Goal: Task Accomplishment & Management: Use online tool/utility

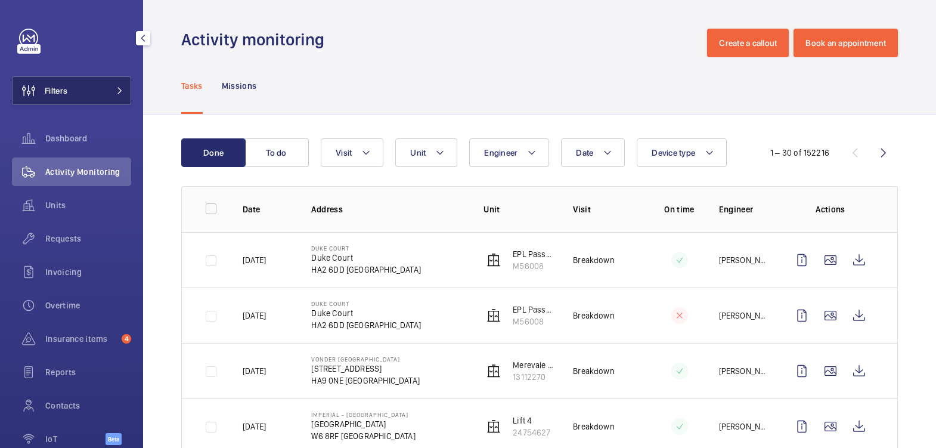
click at [104, 86] on button "Filters" at bounding box center [71, 90] width 119 height 29
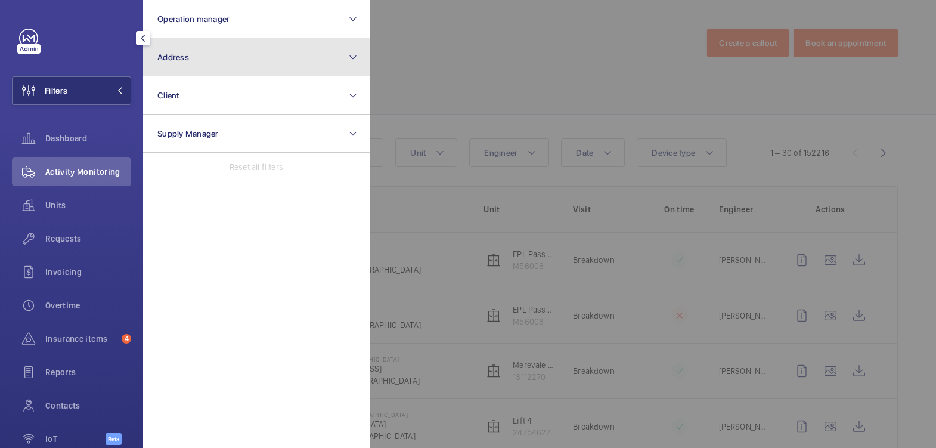
click at [180, 57] on span "Address" at bounding box center [173, 57] width 32 height 10
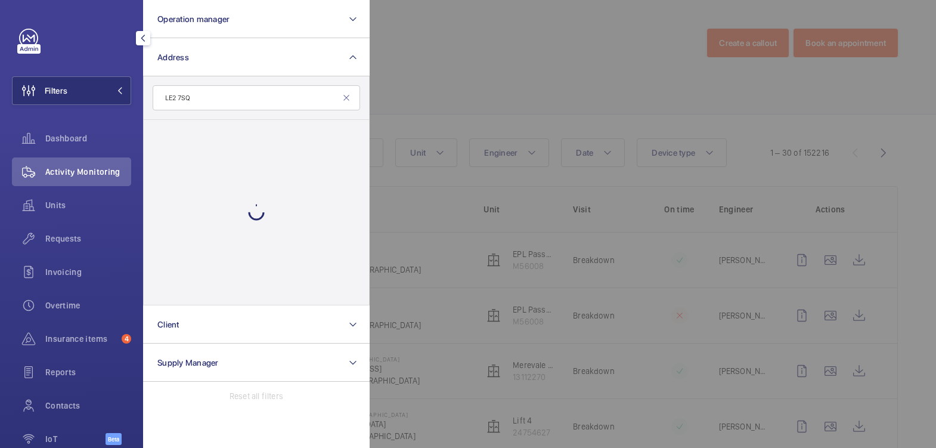
type input "LE2 7SQ"
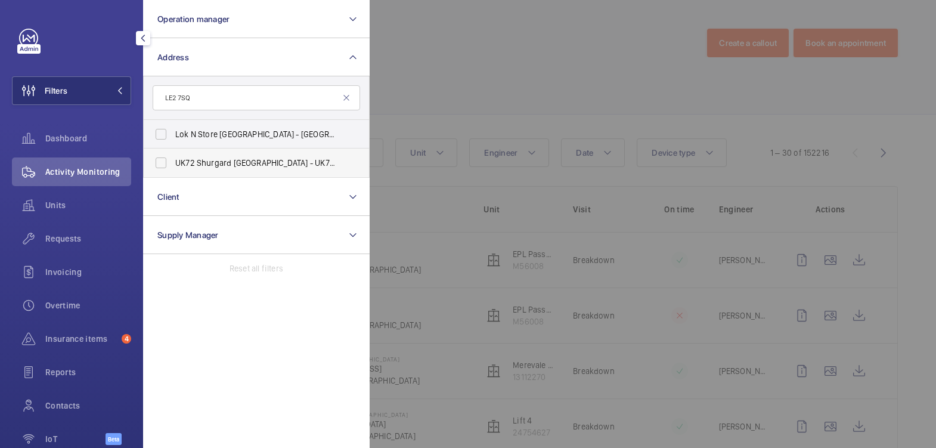
click at [235, 162] on span "UK72 Shurgard [GEOGRAPHIC_DATA] - UK72 [STREET_ADDRESS]" at bounding box center [257, 163] width 164 height 12
click at [173, 162] on input "UK72 Shurgard [GEOGRAPHIC_DATA] - UK72 [STREET_ADDRESS]" at bounding box center [161, 163] width 24 height 24
checkbox input "true"
click at [451, 73] on div at bounding box center [838, 224] width 936 height 448
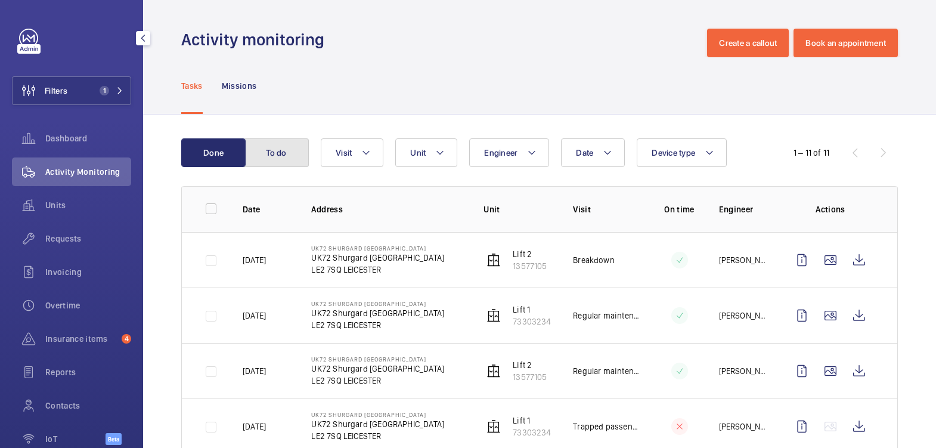
click at [299, 159] on button "To do" at bounding box center [276, 152] width 64 height 29
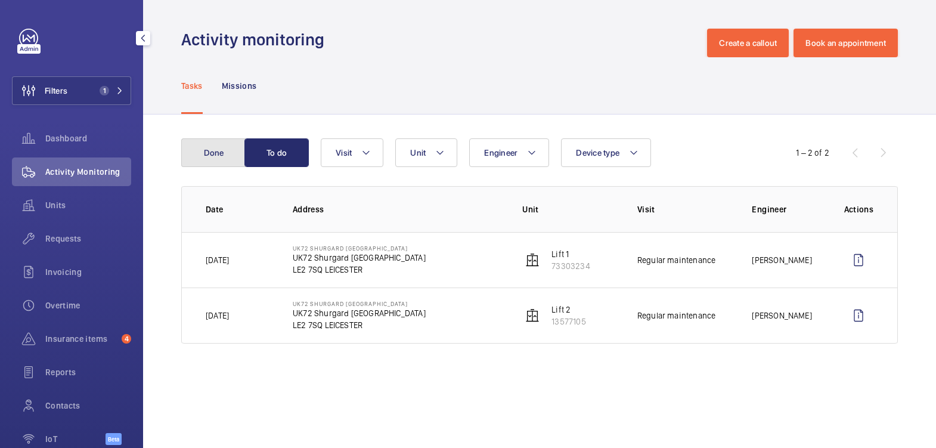
click at [222, 156] on button "Done" at bounding box center [213, 152] width 64 height 29
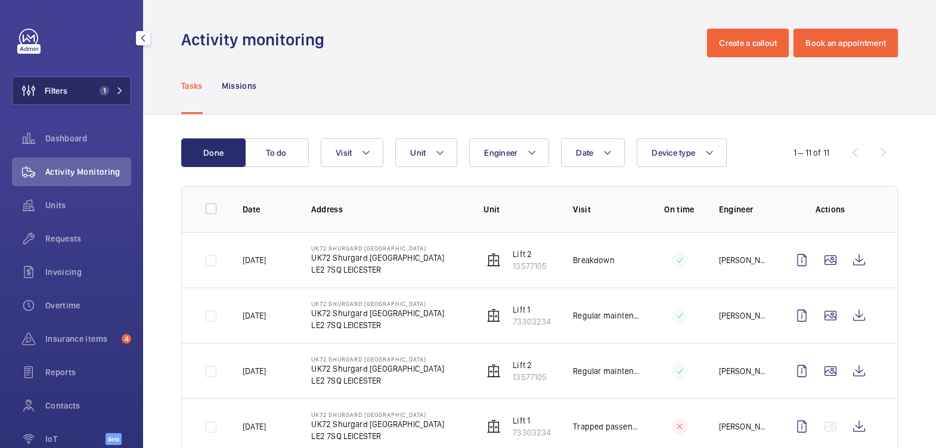
click at [77, 79] on button "Filters 1" at bounding box center [71, 90] width 119 height 29
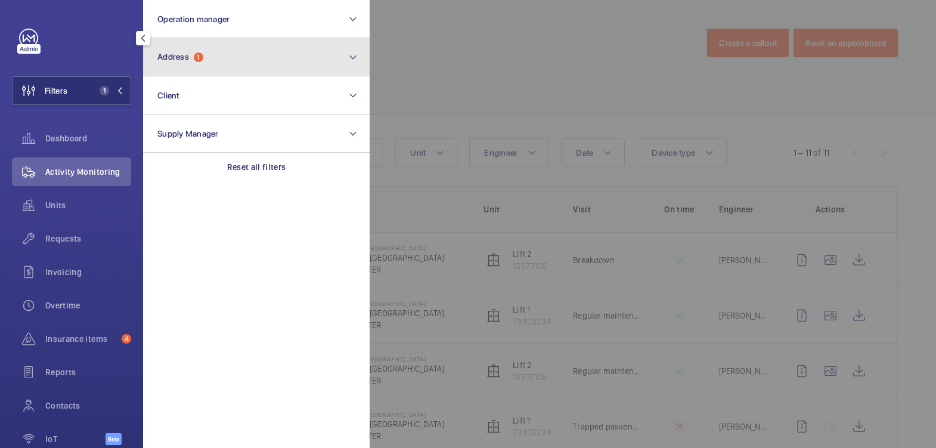
click at [190, 61] on span "Address 1" at bounding box center [180, 57] width 46 height 10
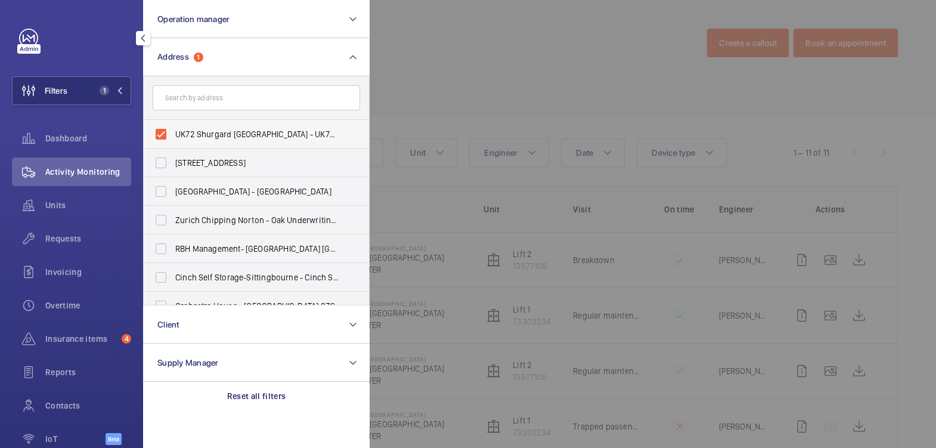
drag, startPoint x: 187, startPoint y: 137, endPoint x: 195, endPoint y: 128, distance: 11.8
click at [187, 135] on span "UK72 Shurgard [GEOGRAPHIC_DATA] - UK72 [STREET_ADDRESS]" at bounding box center [257, 134] width 164 height 12
click at [173, 135] on input "UK72 Shurgard [GEOGRAPHIC_DATA] - UK72 [STREET_ADDRESS]" at bounding box center [161, 134] width 24 height 24
checkbox input "false"
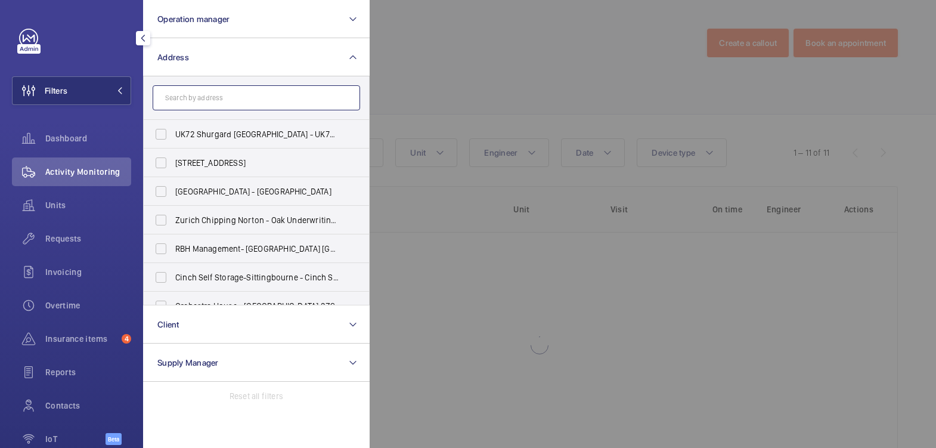
click at [208, 100] on input "text" at bounding box center [256, 97] width 207 height 25
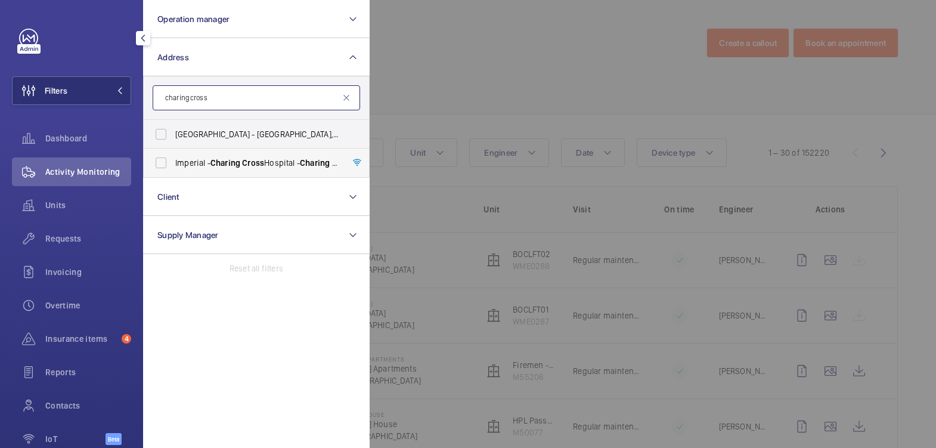
type input "charing cross"
click at [220, 160] on span "Charing" at bounding box center [225, 163] width 30 height 10
click at [173, 160] on input "[GEOGRAPHIC_DATA] - [GEOGRAPHIC_DATA]" at bounding box center [161, 163] width 24 height 24
checkbox input "true"
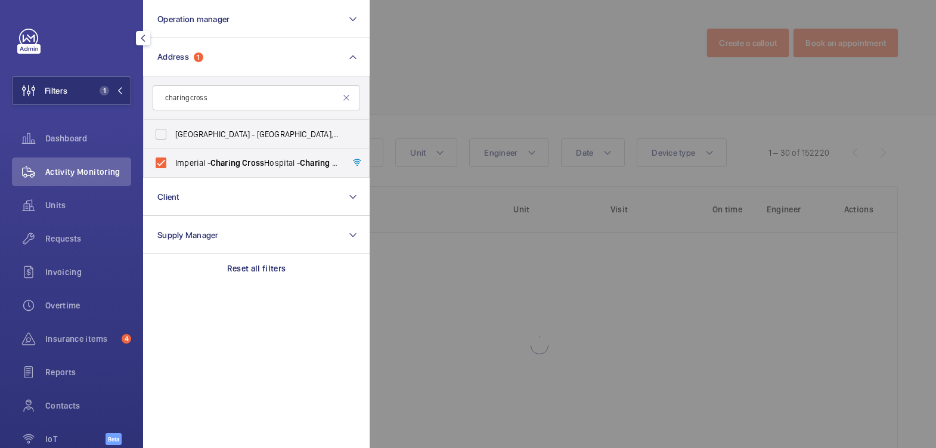
click at [477, 74] on div at bounding box center [838, 224] width 936 height 448
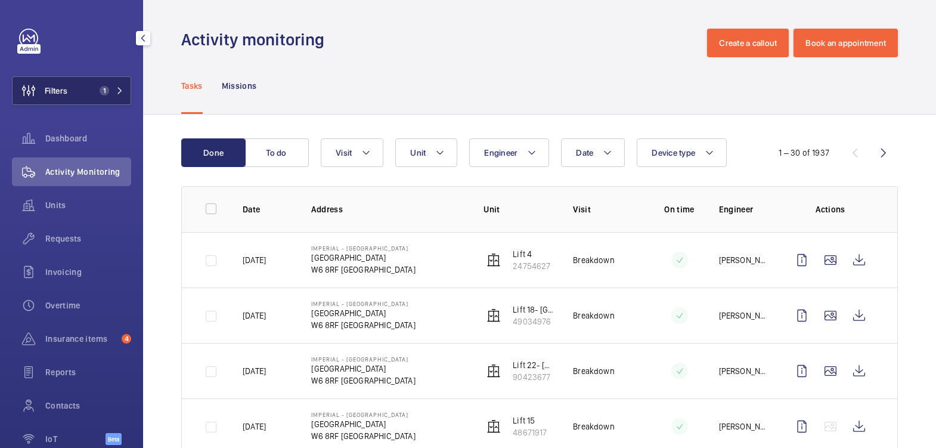
click at [100, 94] on span "1" at bounding box center [105, 91] width 10 height 10
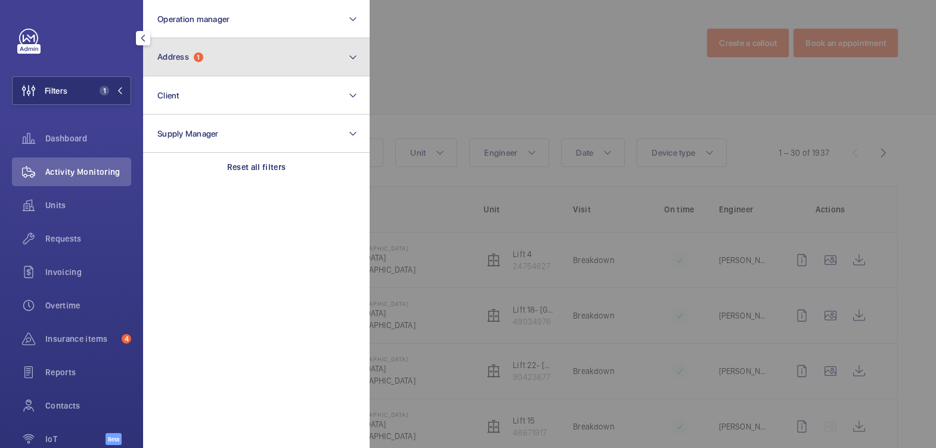
click at [218, 71] on button "Address 1" at bounding box center [256, 57] width 227 height 38
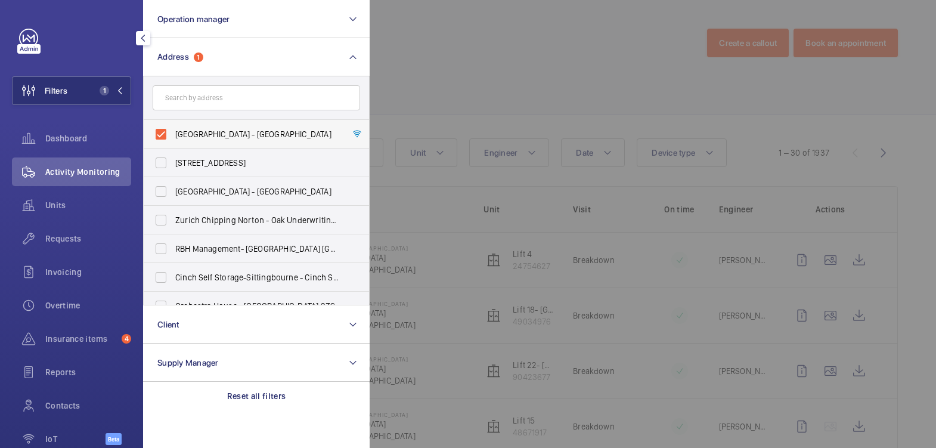
click at [210, 126] on label "[GEOGRAPHIC_DATA] - [GEOGRAPHIC_DATA]" at bounding box center [247, 134] width 207 height 29
click at [173, 126] on input "[GEOGRAPHIC_DATA] - [GEOGRAPHIC_DATA]" at bounding box center [161, 134] width 24 height 24
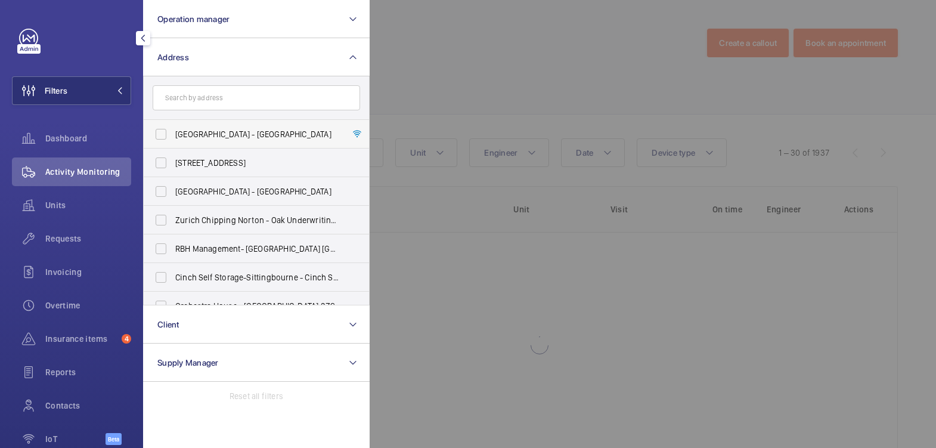
click at [202, 127] on label "[GEOGRAPHIC_DATA] - [GEOGRAPHIC_DATA]" at bounding box center [247, 134] width 207 height 29
click at [173, 127] on input "[GEOGRAPHIC_DATA] - [GEOGRAPHIC_DATA]" at bounding box center [161, 134] width 24 height 24
checkbox input "true"
click at [411, 51] on div at bounding box center [838, 224] width 936 height 448
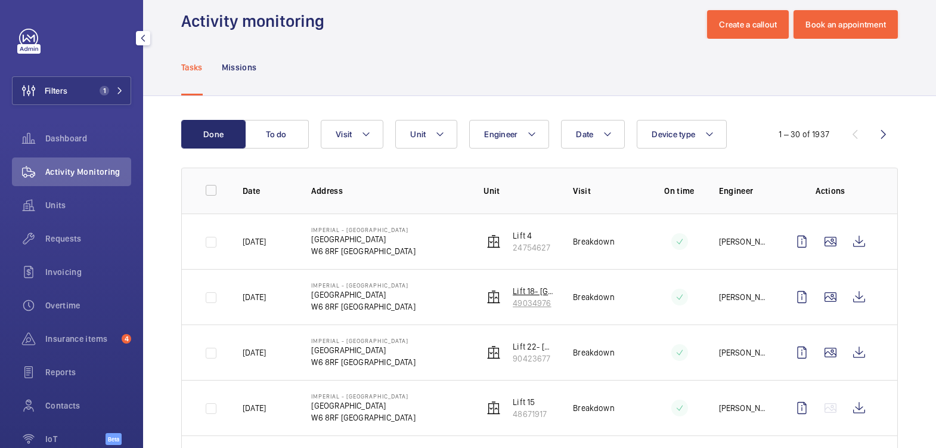
scroll to position [100, 0]
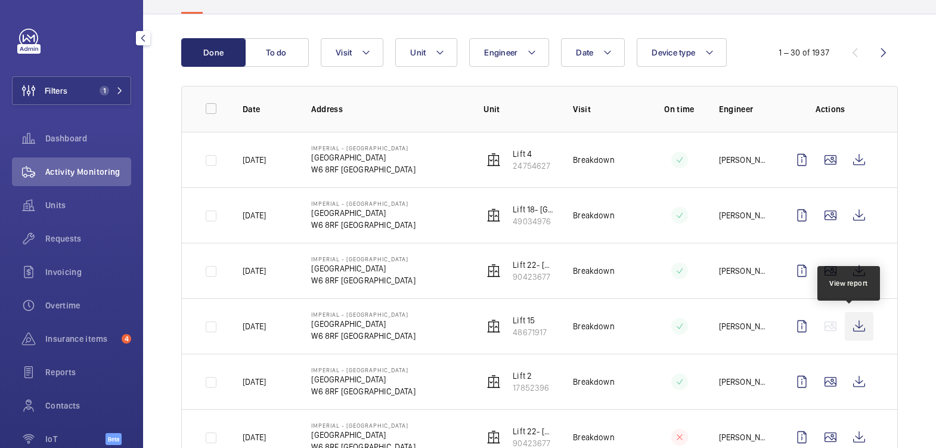
click at [853, 324] on wm-front-icon-button at bounding box center [859, 326] width 29 height 29
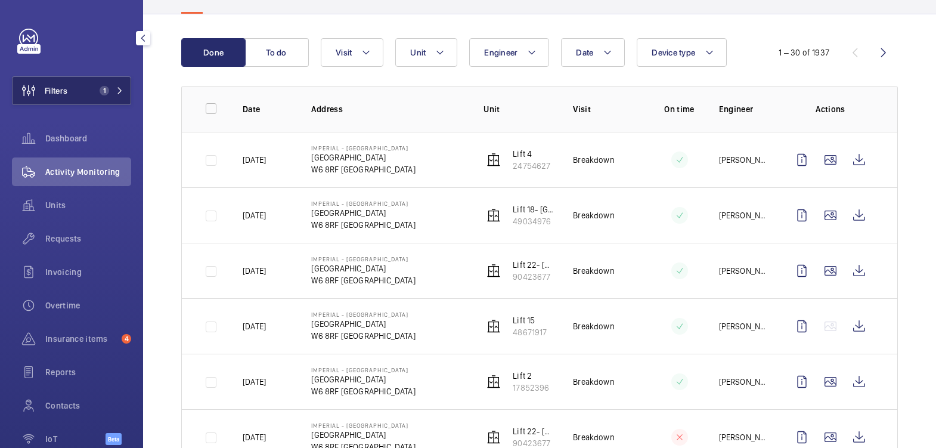
click at [67, 86] on button "Filters 1" at bounding box center [71, 90] width 119 height 29
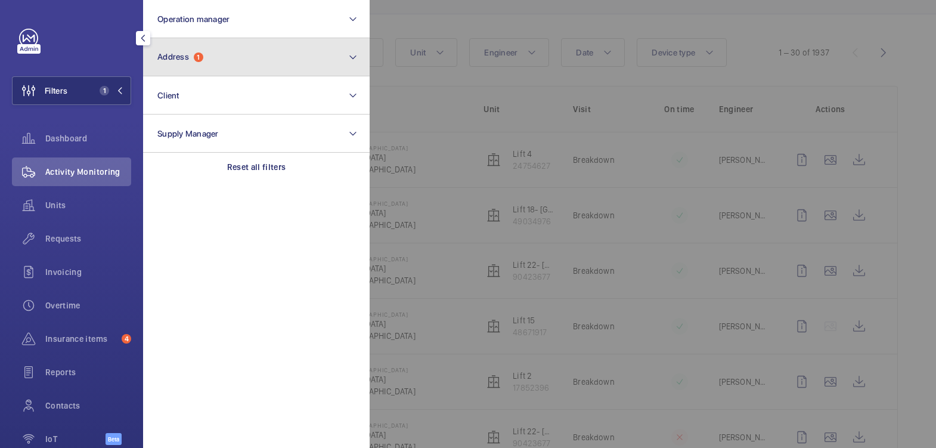
drag, startPoint x: 168, startPoint y: 63, endPoint x: 174, endPoint y: 69, distance: 8.9
click at [169, 61] on button "Address 1" at bounding box center [256, 57] width 227 height 38
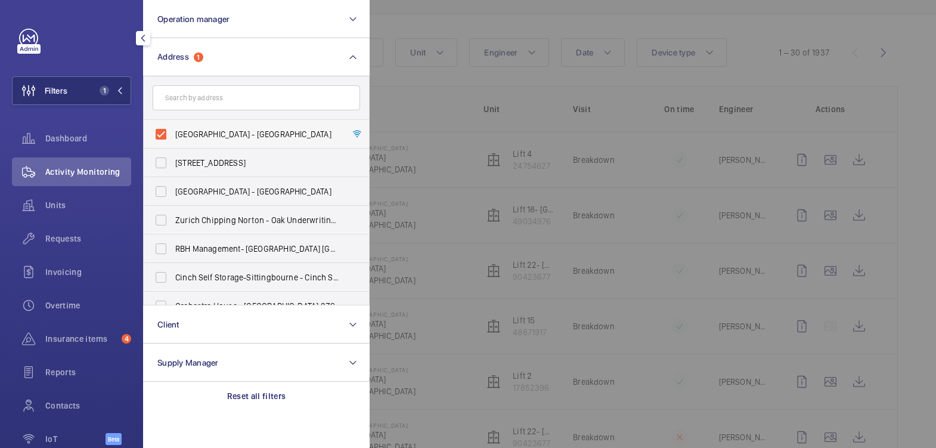
click at [190, 135] on span "[GEOGRAPHIC_DATA] - [GEOGRAPHIC_DATA]" at bounding box center [257, 134] width 164 height 12
click at [173, 135] on input "[GEOGRAPHIC_DATA] - [GEOGRAPHIC_DATA]" at bounding box center [161, 134] width 24 height 24
checkbox input "false"
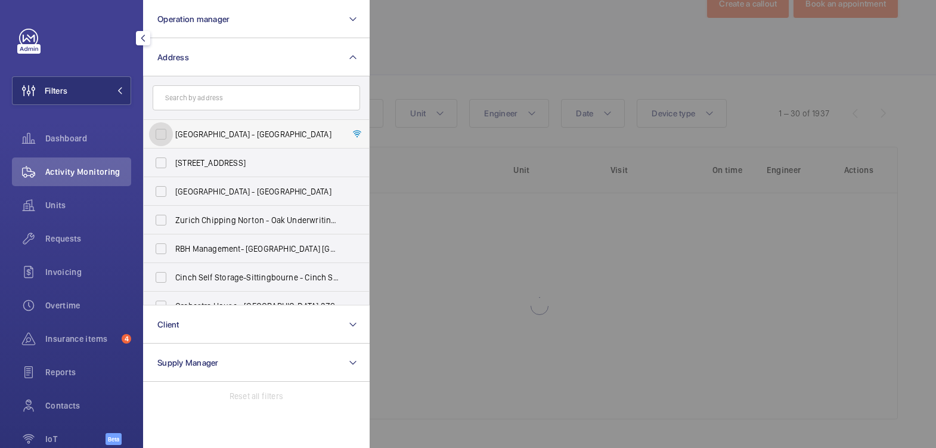
scroll to position [39, 0]
click at [197, 98] on input "text" at bounding box center [256, 97] width 207 height 25
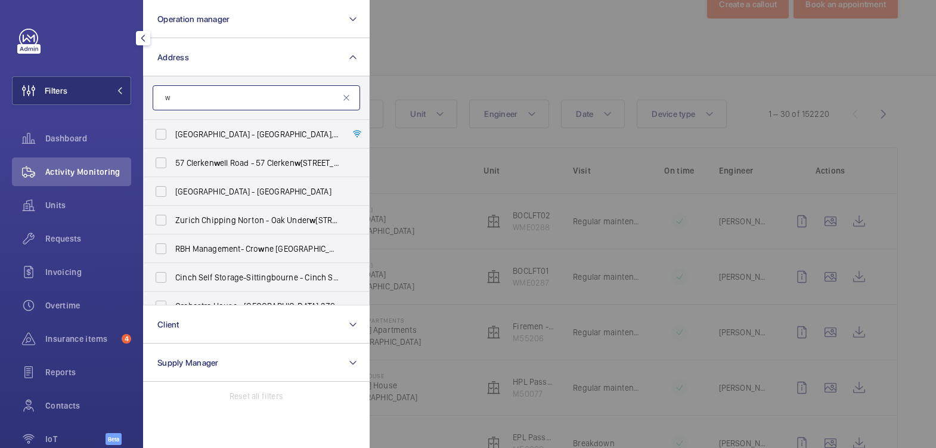
scroll to position [100, 0]
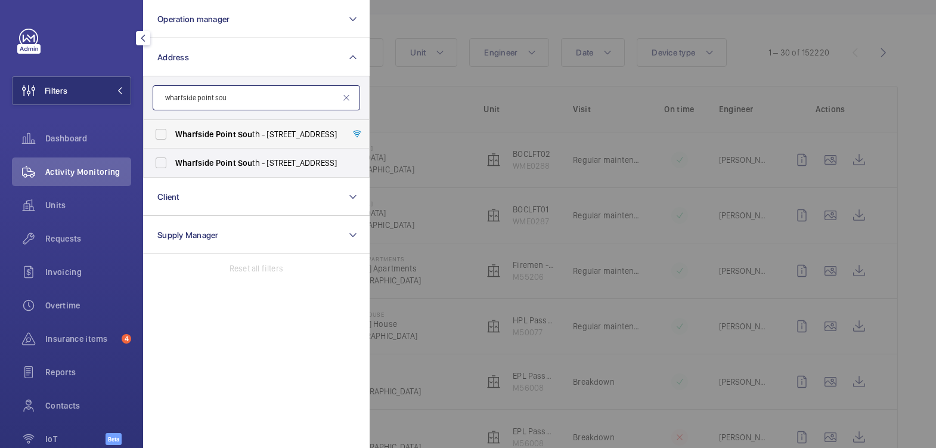
type input "wharfside point sou"
click at [184, 135] on span "Wharfside" at bounding box center [194, 134] width 39 height 10
click at [173, 135] on input "[STREET_ADDRESS]" at bounding box center [161, 134] width 24 height 24
checkbox input "true"
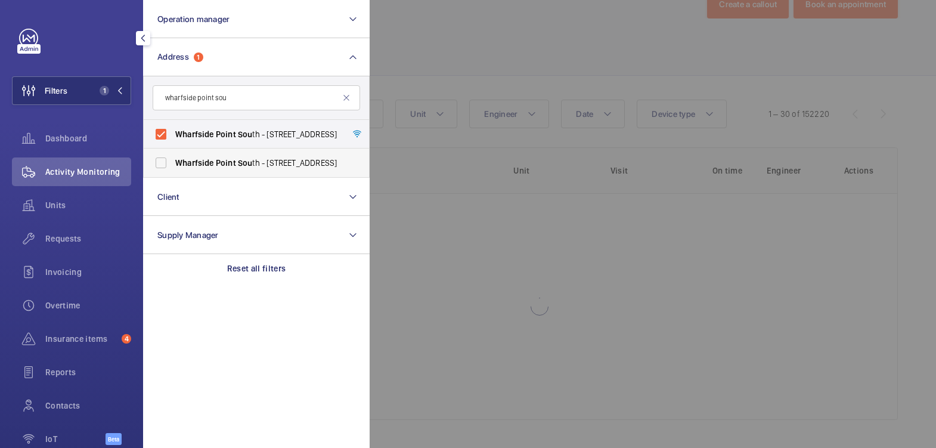
click at [188, 157] on span "[STREET_ADDRESS]" at bounding box center [257, 163] width 164 height 12
click at [173, 156] on input "[STREET_ADDRESS]" at bounding box center [161, 163] width 24 height 24
checkbox input "true"
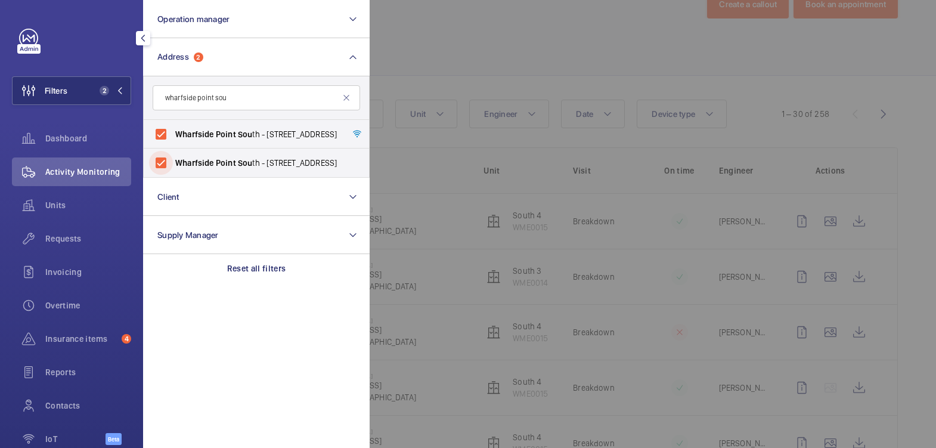
scroll to position [100, 0]
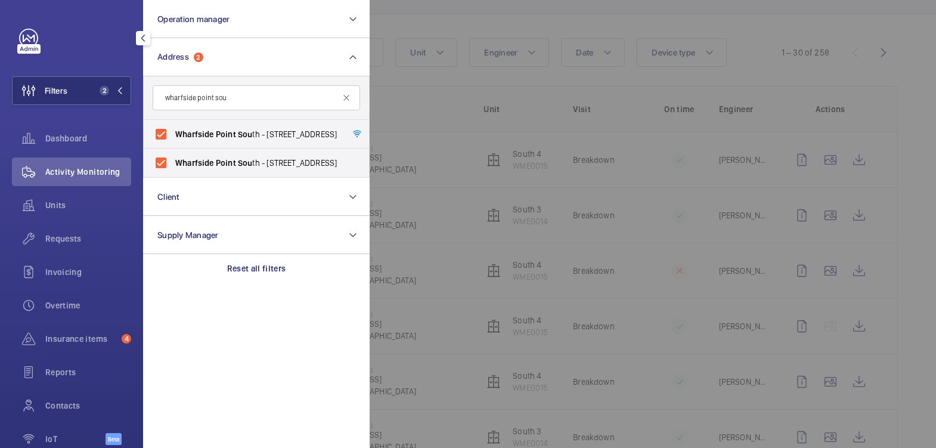
click at [460, 48] on div at bounding box center [838, 224] width 936 height 448
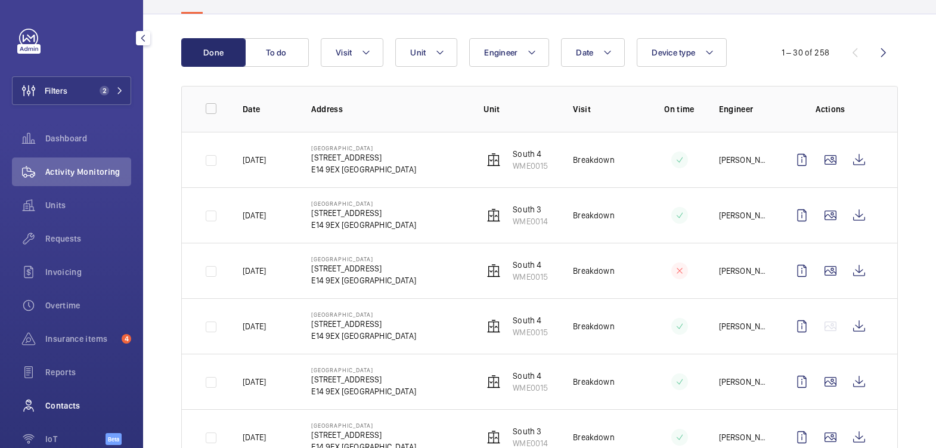
click at [75, 399] on span "Contacts" at bounding box center [88, 405] width 86 height 12
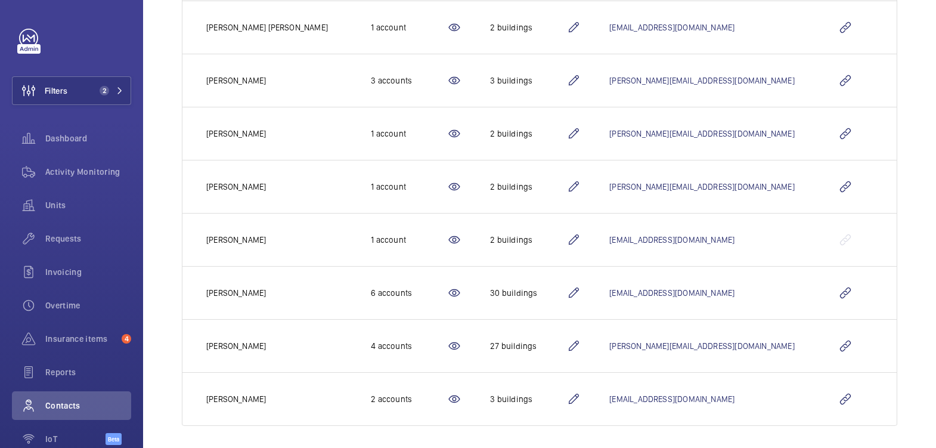
scroll to position [243, 0]
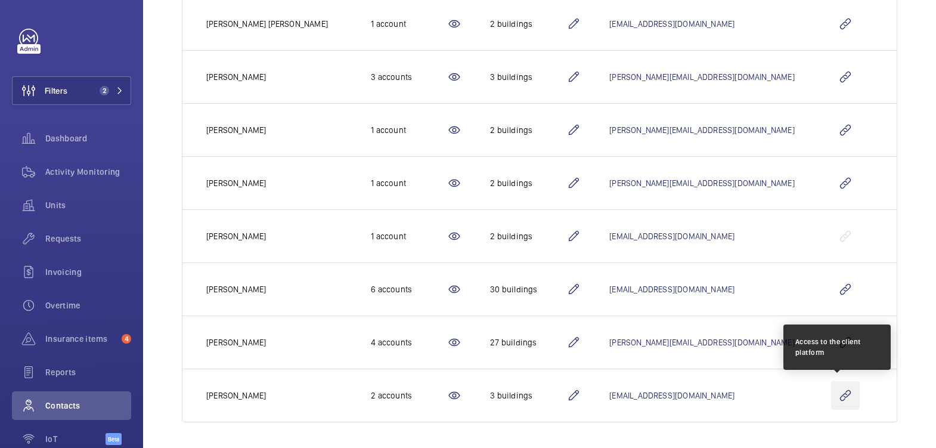
click at [835, 395] on wm-front-icon-button at bounding box center [845, 395] width 29 height 29
